Goal: Task Accomplishment & Management: Manage account settings

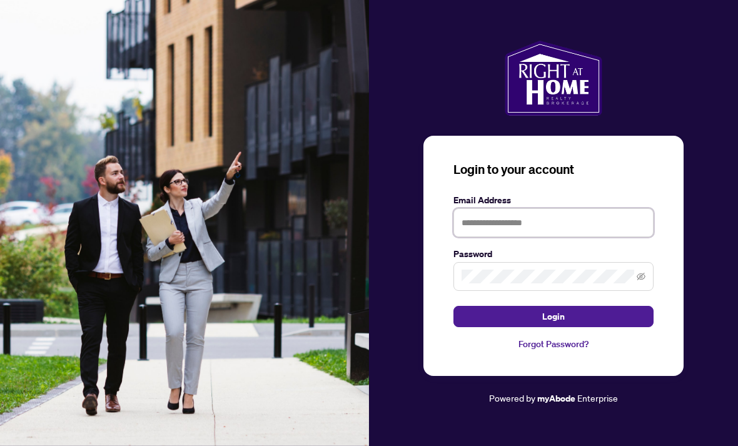
click at [490, 237] on input "text" at bounding box center [553, 222] width 200 height 29
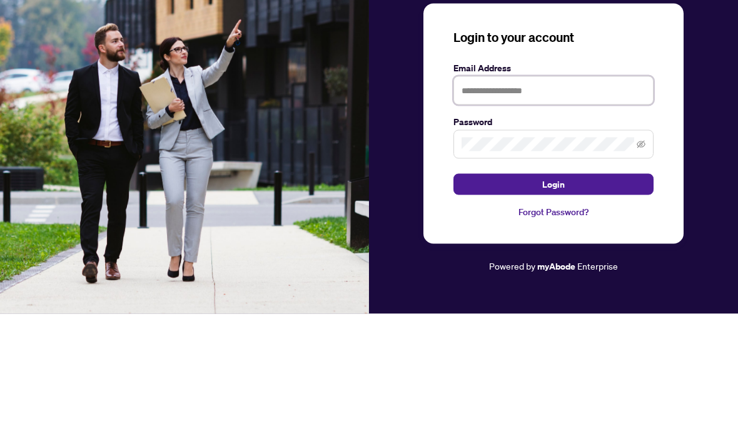
type input "**********"
click at [553, 306] on button "Login" at bounding box center [553, 316] width 200 height 21
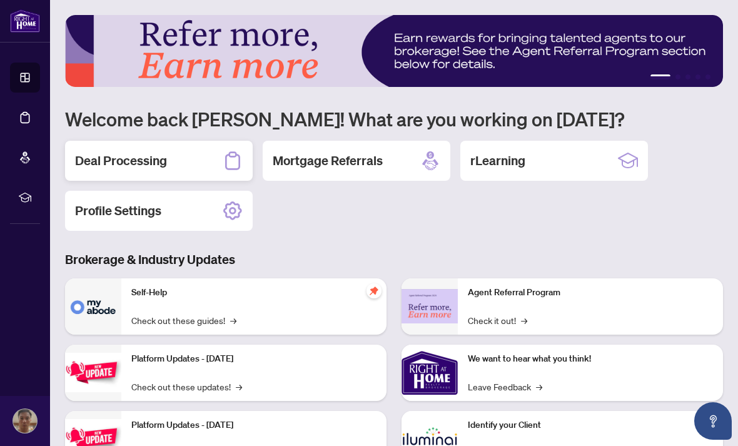
click at [120, 152] on h2 "Deal Processing" at bounding box center [121, 161] width 92 height 18
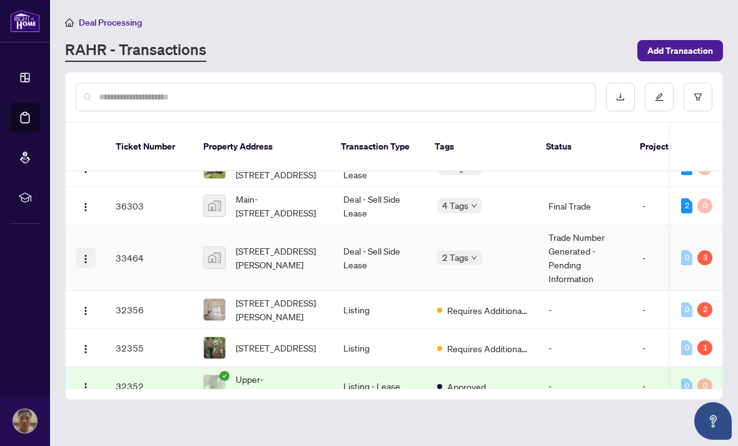
click at [82, 254] on img "button" at bounding box center [86, 259] width 10 height 10
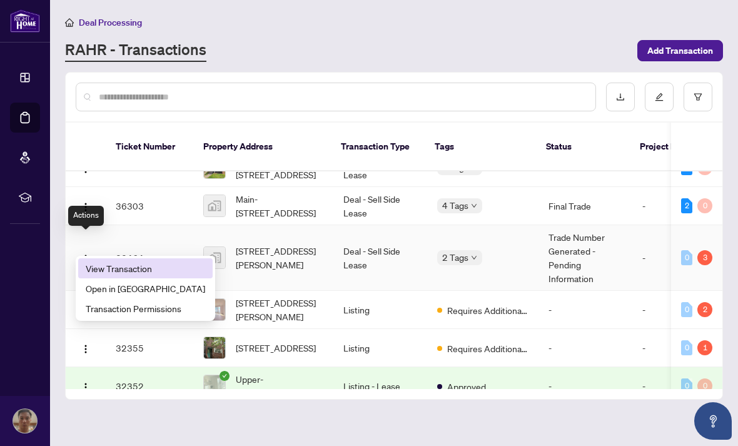
click at [161, 264] on span "View Transaction" at bounding box center [145, 268] width 119 height 14
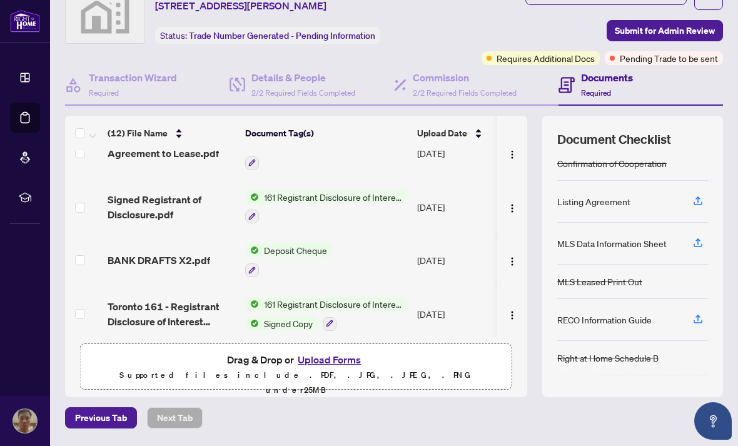
click at [183, 317] on span "Toronto 161 - Registrant Disclosure of Interest Disposition of Property EXECUTE…" at bounding box center [172, 314] width 128 height 30
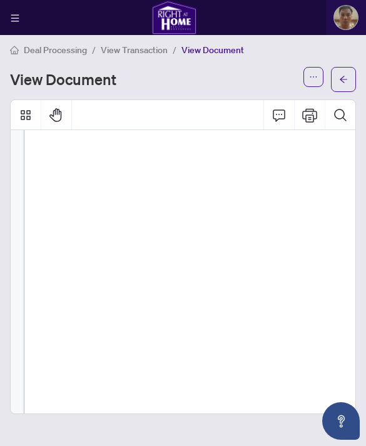
scroll to position [102, 0]
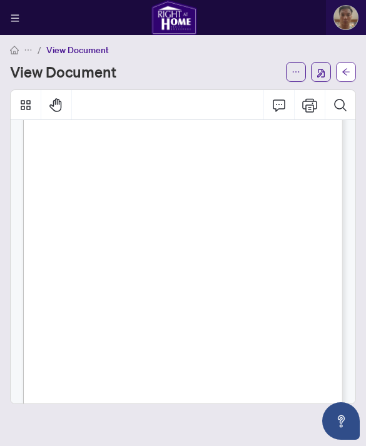
click at [348, 74] on icon "arrow-left" at bounding box center [345, 72] width 9 height 9
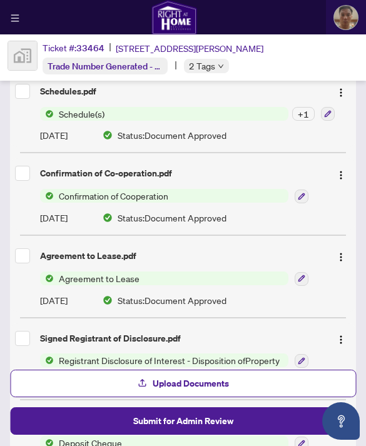
scroll to position [632, 0]
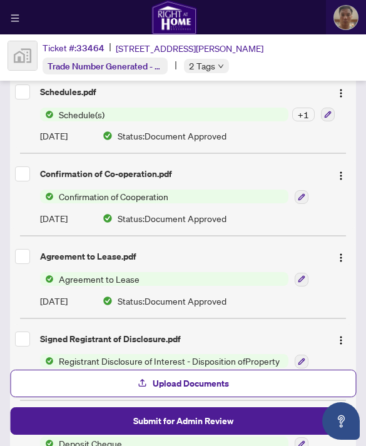
click at [156, 272] on span "Agreement to Lease" at bounding box center [164, 279] width 248 height 14
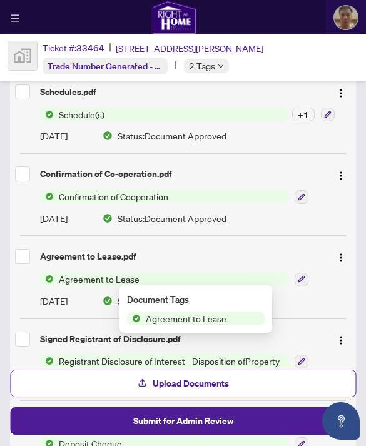
click at [116, 256] on div "Agreement to Lease.pdf" at bounding box center [180, 256] width 281 height 14
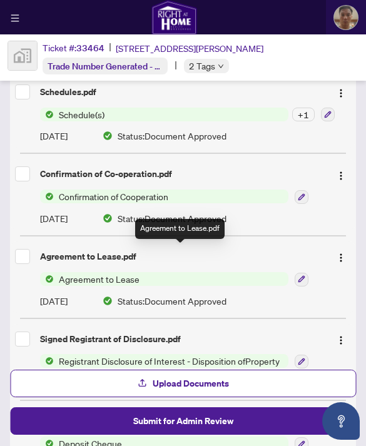
click at [104, 249] on div "Agreement to Lease.pdf" at bounding box center [180, 256] width 281 height 14
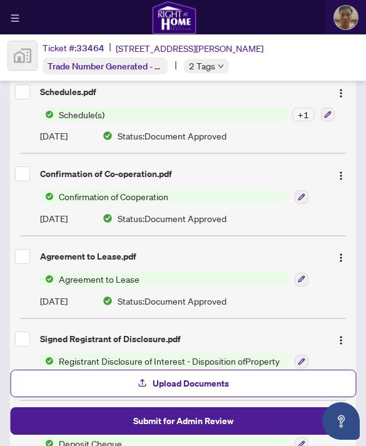
click at [159, 282] on span "Agreement to Lease" at bounding box center [164, 279] width 248 height 14
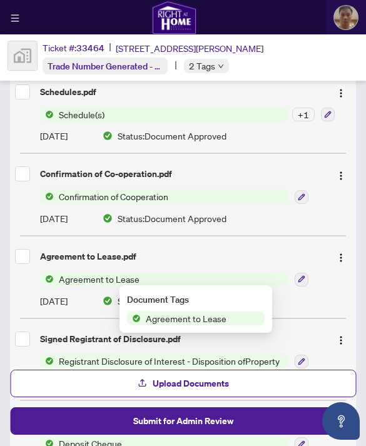
click at [124, 266] on div "Agreement to Lease.pdf Agreement to Lease [DATE] Status: Document Approved" at bounding box center [183, 276] width 346 height 71
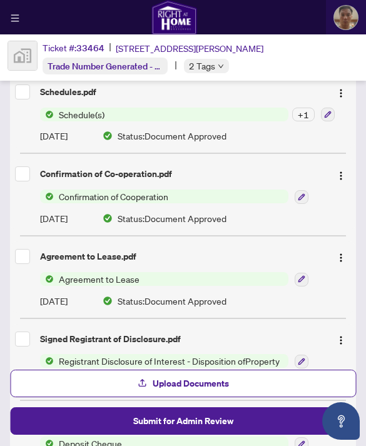
click at [84, 265] on div "Agreement to Lease.pdf Agreement to Lease [DATE] Status: Document Approved" at bounding box center [183, 276] width 346 height 71
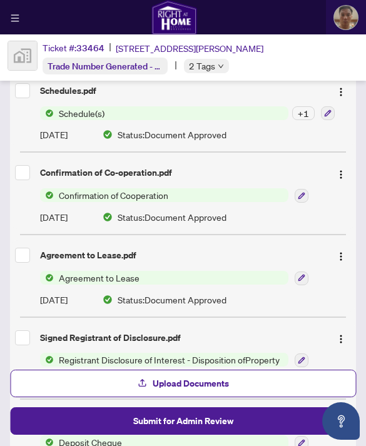
click at [134, 253] on div "Agreement to Lease.pdf" at bounding box center [180, 255] width 281 height 14
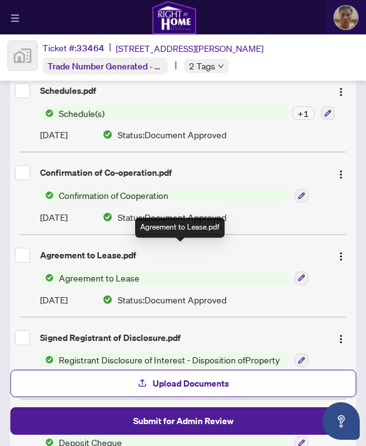
click at [253, 240] on div "Agreement to Lease.pdf Agreement to Lease [DATE] Status: Document Approved" at bounding box center [183, 275] width 346 height 71
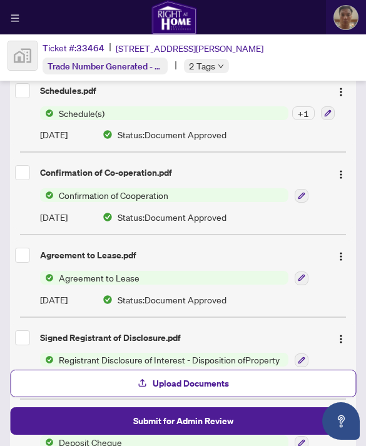
click at [328, 270] on div "Agreement to Lease" at bounding box center [195, 277] width 311 height 15
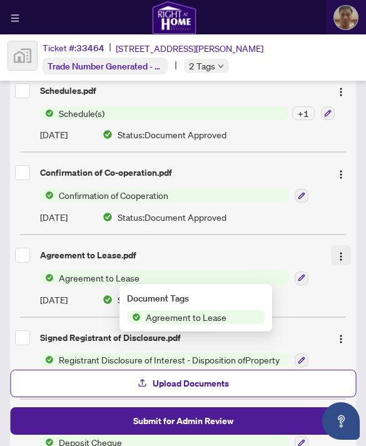
click at [333, 252] on button "button" at bounding box center [341, 255] width 20 height 20
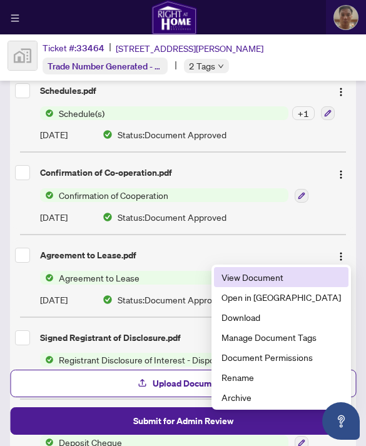
click at [296, 281] on span "View Document" at bounding box center [280, 277] width 119 height 14
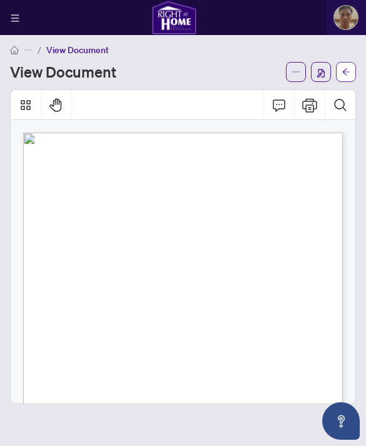
click at [344, 64] on span "button" at bounding box center [345, 72] width 9 height 20
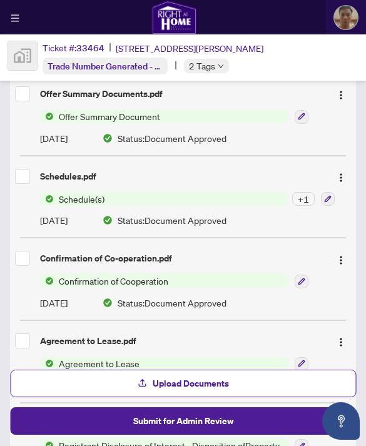
scroll to position [518, 0]
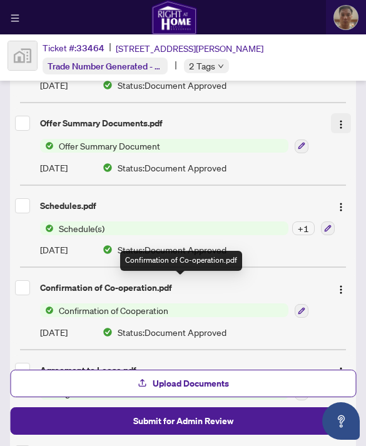
click at [339, 121] on img "button" at bounding box center [341, 124] width 10 height 10
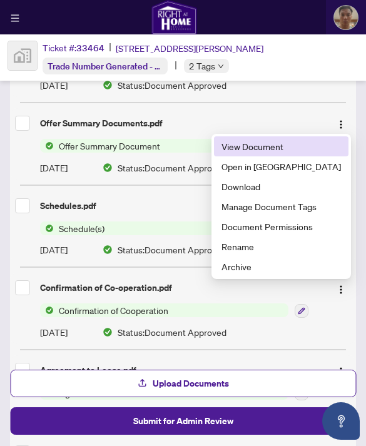
click at [281, 147] on span "View Document" at bounding box center [280, 146] width 119 height 14
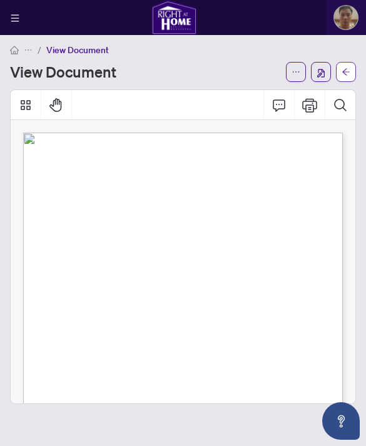
click at [348, 73] on icon "arrow-left" at bounding box center [345, 72] width 9 height 9
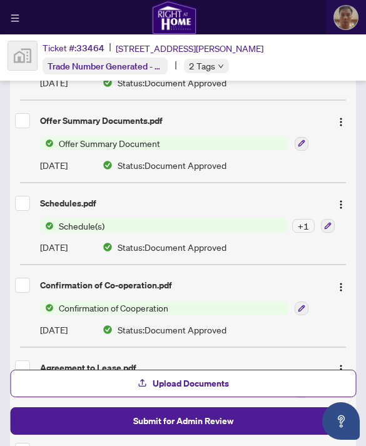
scroll to position [523, 0]
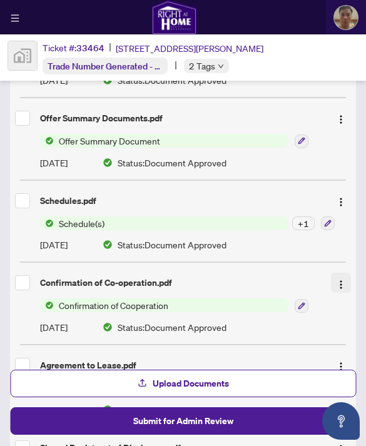
click at [338, 282] on img "button" at bounding box center [341, 284] width 10 height 10
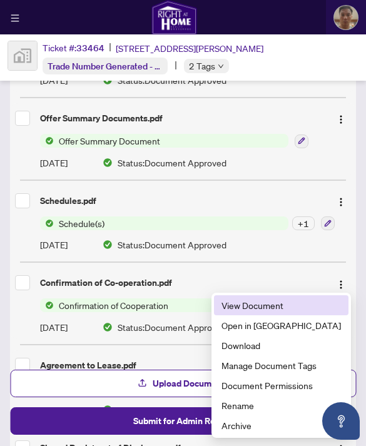
click at [305, 303] on span "View Document" at bounding box center [280, 305] width 119 height 14
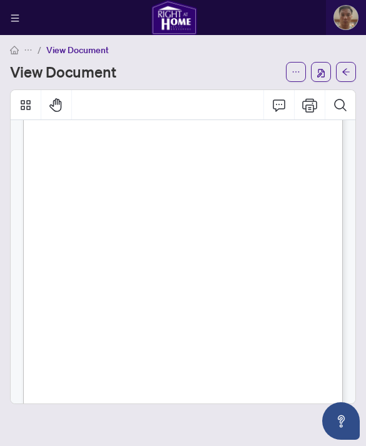
scroll to position [495, 0]
click at [346, 70] on icon "arrow-left" at bounding box center [345, 72] width 9 height 9
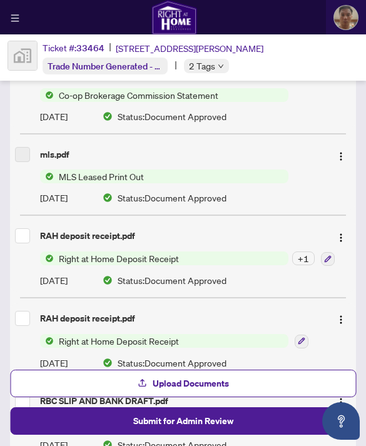
scroll to position [158, 0]
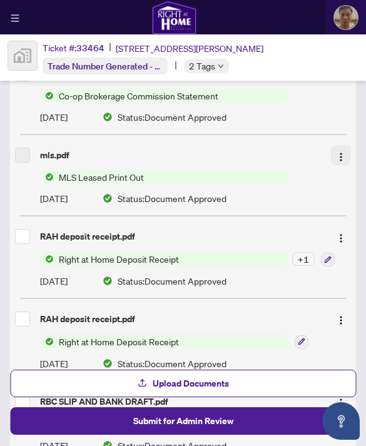
click at [341, 158] on img "button" at bounding box center [341, 157] width 10 height 10
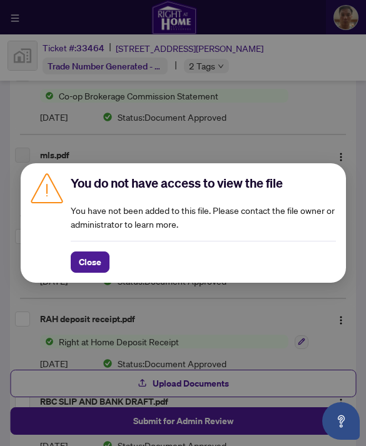
click at [88, 248] on div "Close" at bounding box center [203, 257] width 265 height 32
click at [92, 257] on span "Close" at bounding box center [90, 262] width 23 height 20
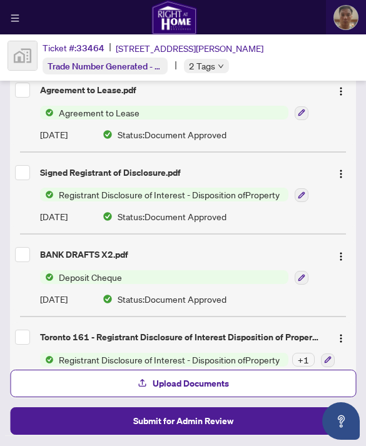
scroll to position [797, 0]
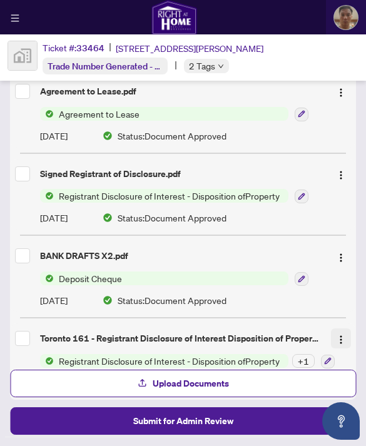
click at [339, 339] on img "button" at bounding box center [341, 339] width 10 height 10
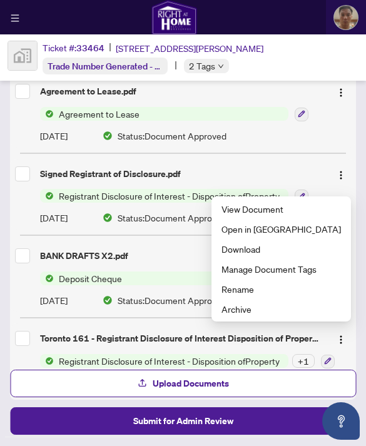
click at [270, 339] on div "Toronto 161 - Registrant Disclosure of Interest Disposition of Property EXECUTE…" at bounding box center [180, 338] width 281 height 14
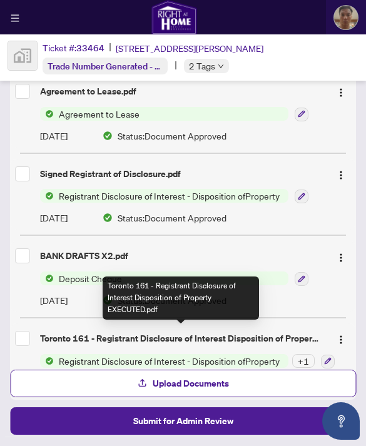
click at [270, 339] on div "Toronto 161 - Registrant Disclosure of Interest Disposition of Property EXECUTE…" at bounding box center [180, 338] width 281 height 14
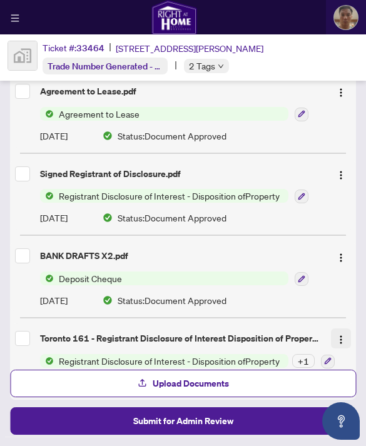
click at [339, 336] on img "button" at bounding box center [341, 339] width 10 height 10
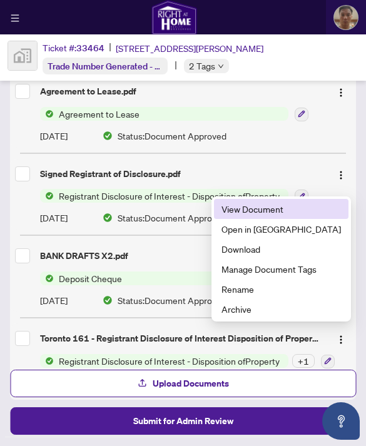
click at [277, 212] on span "View Document" at bounding box center [280, 209] width 119 height 14
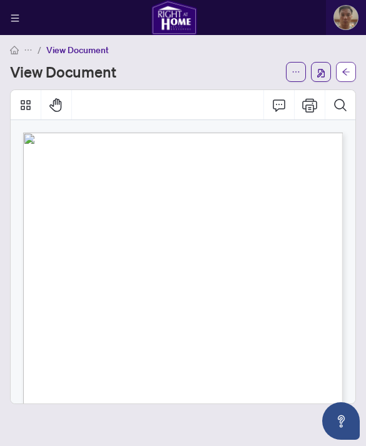
click at [350, 71] on button "button" at bounding box center [346, 72] width 20 height 20
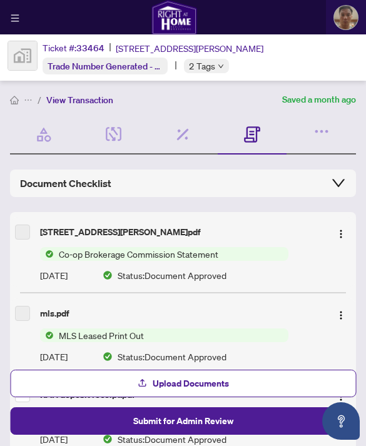
click at [336, 178] on icon "collapsed" at bounding box center [338, 182] width 15 height 15
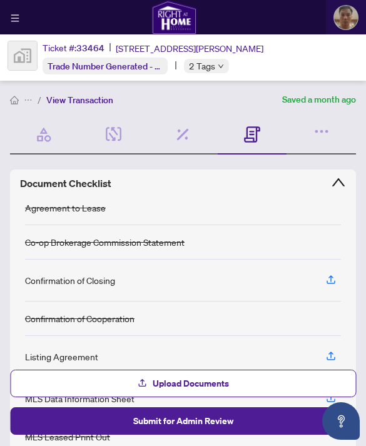
click at [336, 178] on icon "expanded" at bounding box center [338, 182] width 15 height 15
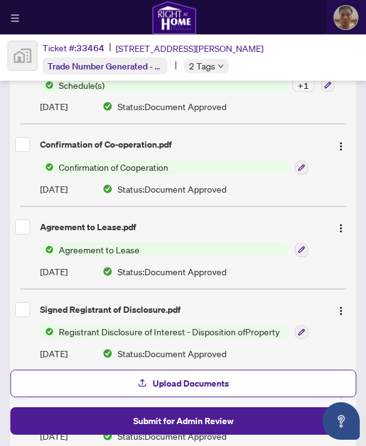
scroll to position [671, 0]
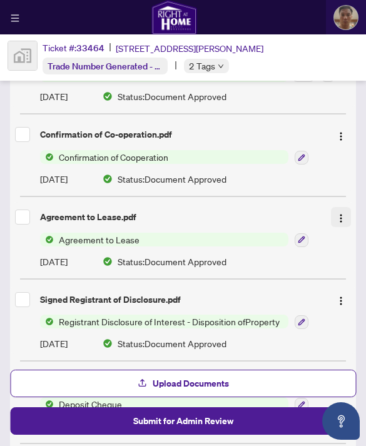
click at [337, 219] on img "button" at bounding box center [341, 218] width 10 height 10
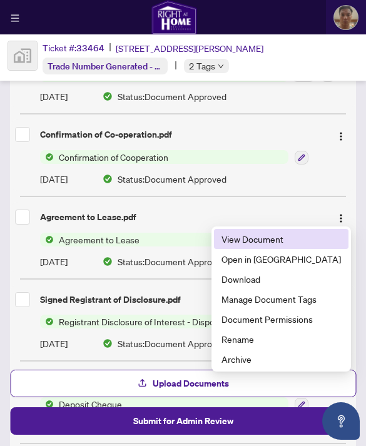
click at [309, 239] on span "View Document" at bounding box center [280, 239] width 119 height 14
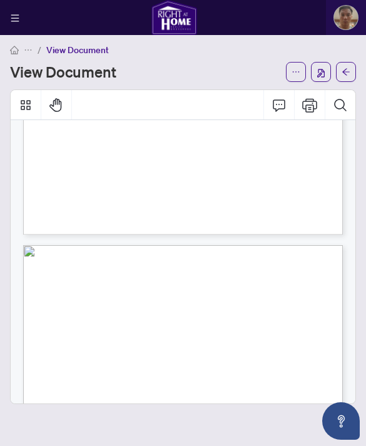
scroll to position [274, 0]
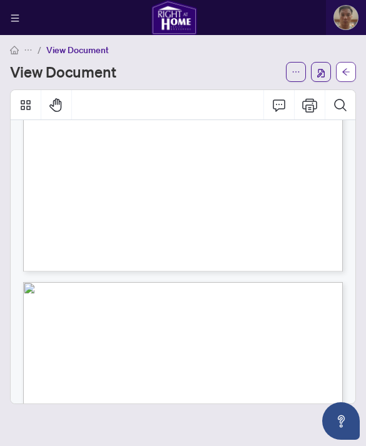
click at [340, 73] on button "button" at bounding box center [346, 72] width 20 height 20
